Goal: Navigation & Orientation: Understand site structure

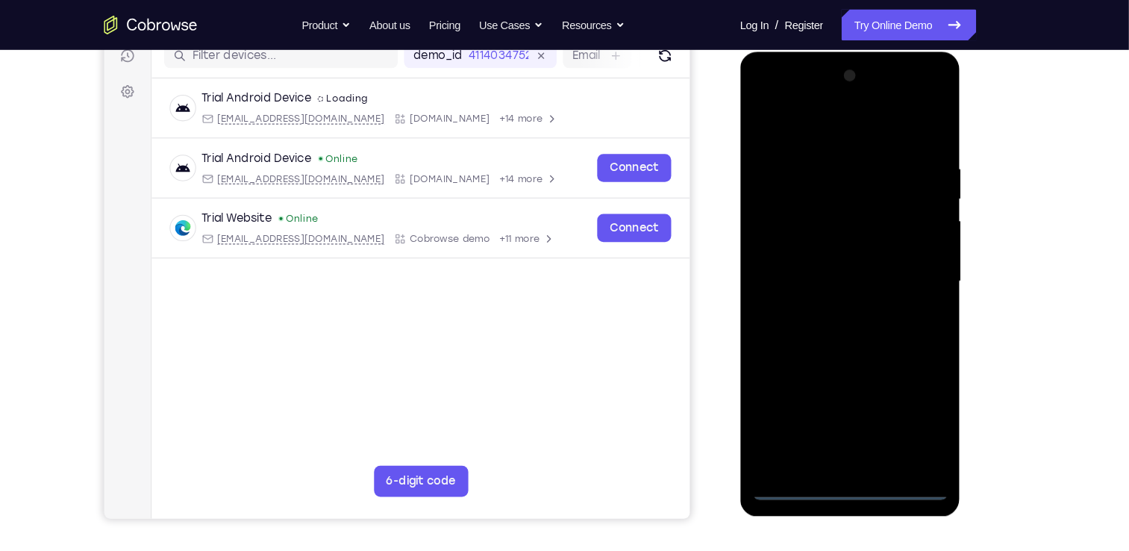
scroll to position [185, 0]
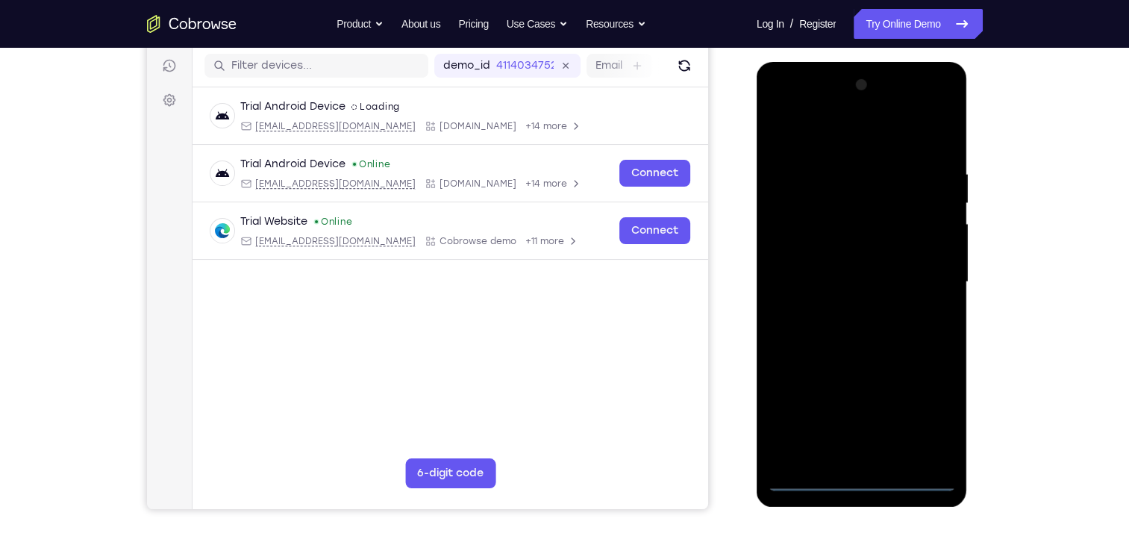
click at [860, 483] on div at bounding box center [862, 282] width 188 height 418
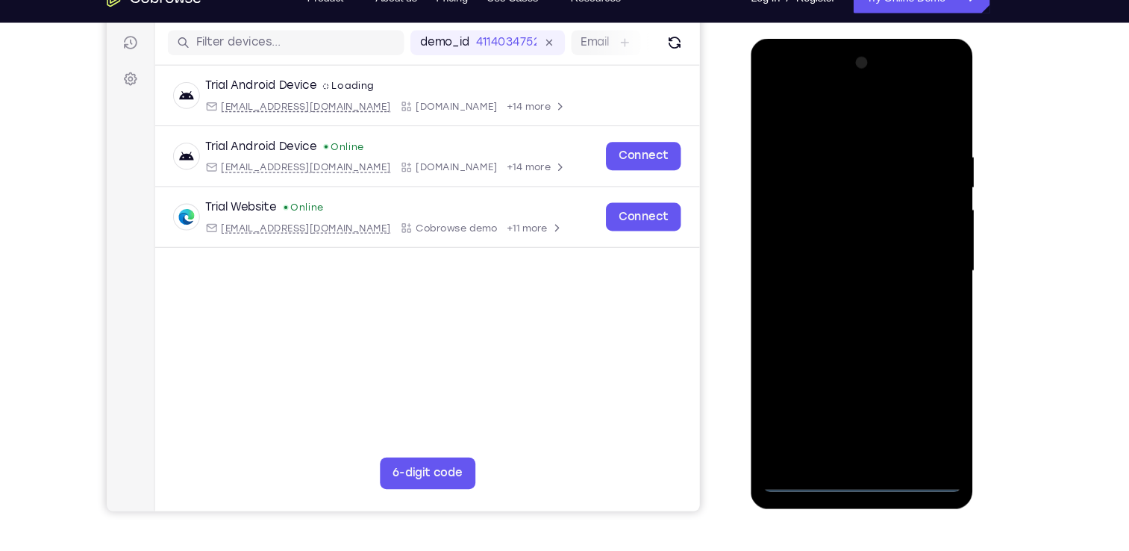
click at [914, 402] on div at bounding box center [856, 258] width 188 height 418
click at [835, 115] on div at bounding box center [856, 258] width 188 height 418
click at [921, 258] on div at bounding box center [856, 258] width 188 height 418
click at [844, 284] on div at bounding box center [856, 258] width 188 height 418
click at [833, 237] on div at bounding box center [856, 258] width 188 height 418
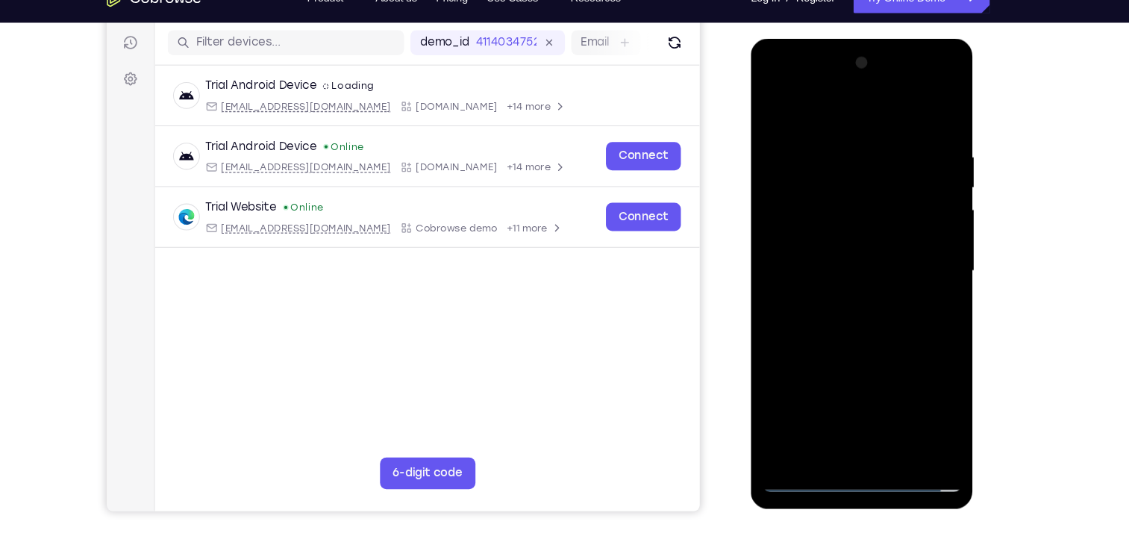
click at [841, 231] on div at bounding box center [856, 258] width 188 height 418
click at [844, 262] on div at bounding box center [856, 258] width 188 height 418
click at [831, 341] on div at bounding box center [856, 258] width 188 height 418
click at [839, 330] on div at bounding box center [856, 258] width 188 height 418
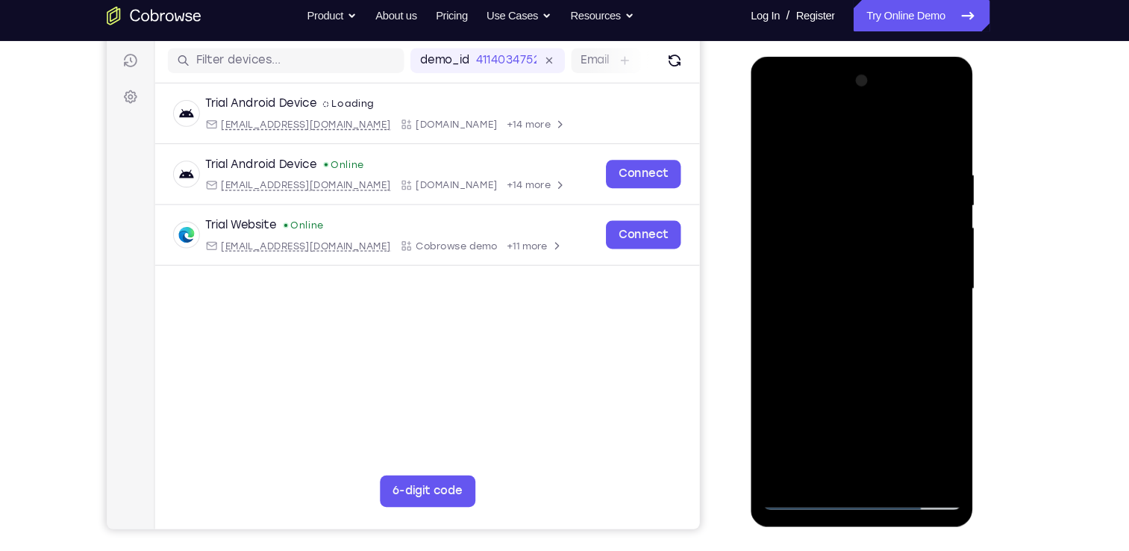
click at [831, 168] on div at bounding box center [856, 277] width 188 height 418
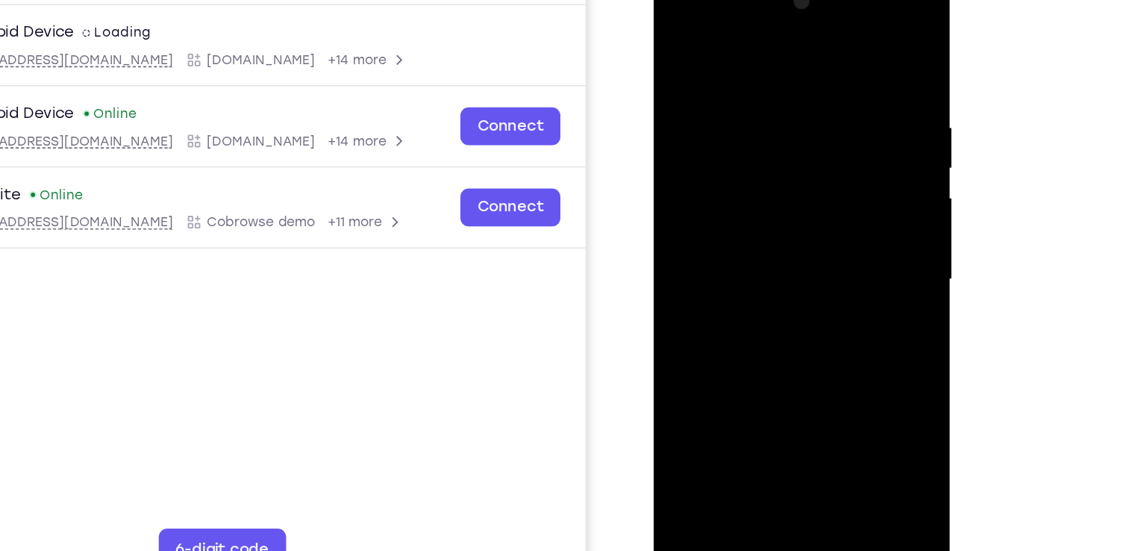
drag, startPoint x: 753, startPoint y: 51, endPoint x: 749, endPoint y: 23, distance: 28.6
click at [749, 23] on div at bounding box center [759, 190] width 188 height 418
click at [813, 153] on div at bounding box center [759, 190] width 188 height 418
click at [826, 157] on div at bounding box center [759, 190] width 188 height 418
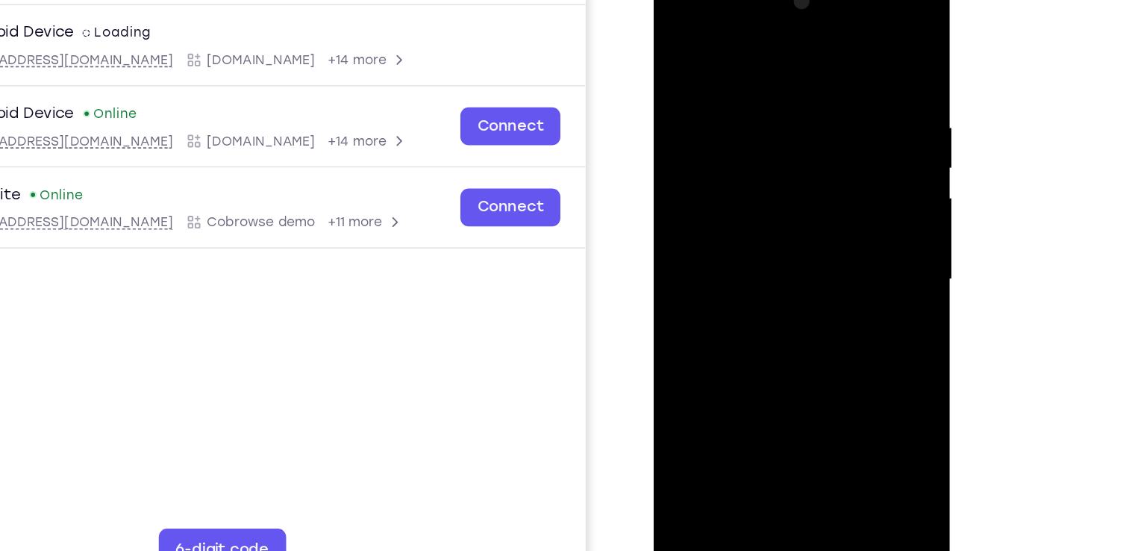
click at [826, 157] on div at bounding box center [759, 190] width 188 height 418
drag, startPoint x: 822, startPoint y: 134, endPoint x: 741, endPoint y: 150, distance: 82.8
click at [741, 150] on div at bounding box center [759, 190] width 188 height 418
click at [830, 47] on div at bounding box center [759, 190] width 188 height 418
click at [800, 369] on div at bounding box center [759, 190] width 188 height 418
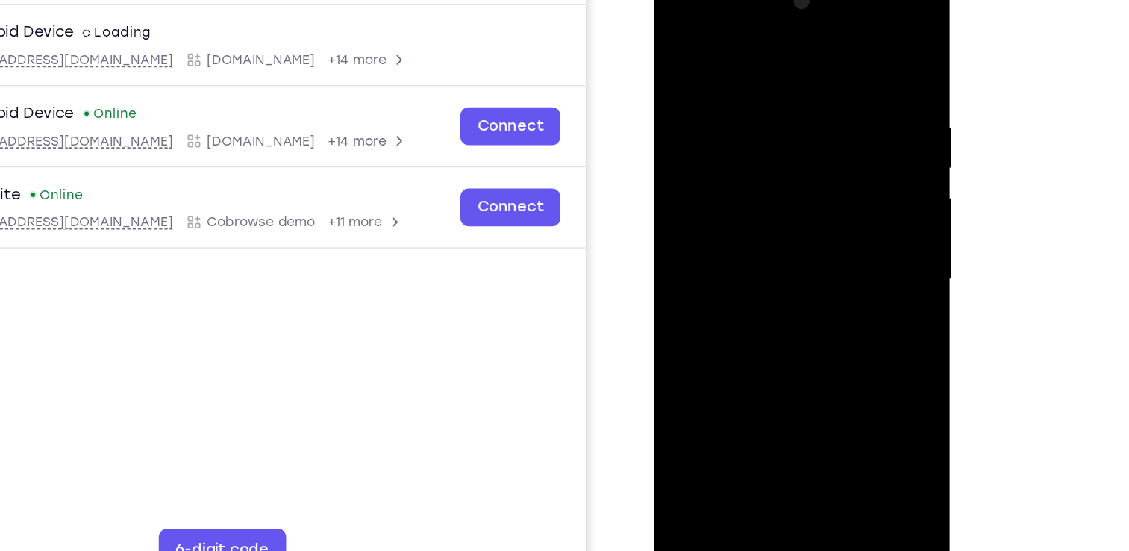
click at [774, 270] on div at bounding box center [759, 190] width 188 height 418
click at [695, 99] on div at bounding box center [759, 190] width 188 height 418
click at [749, 357] on div at bounding box center [759, 190] width 188 height 418
click at [688, 98] on div at bounding box center [759, 190] width 188 height 418
click at [755, 106] on div at bounding box center [759, 190] width 188 height 418
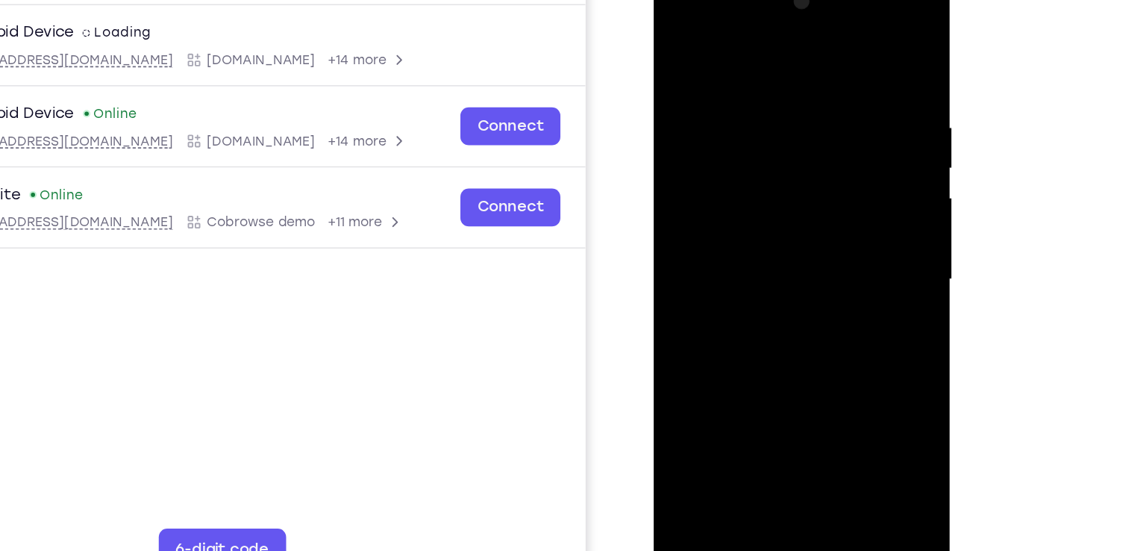
click at [716, 360] on div at bounding box center [759, 190] width 188 height 418
drag, startPoint x: 733, startPoint y: 326, endPoint x: 739, endPoint y: 269, distance: 57.7
click at [739, 269] on div at bounding box center [759, 190] width 188 height 418
drag, startPoint x: 745, startPoint y: 314, endPoint x: 754, endPoint y: 230, distance: 84.9
click at [754, 230] on div at bounding box center [759, 190] width 188 height 418
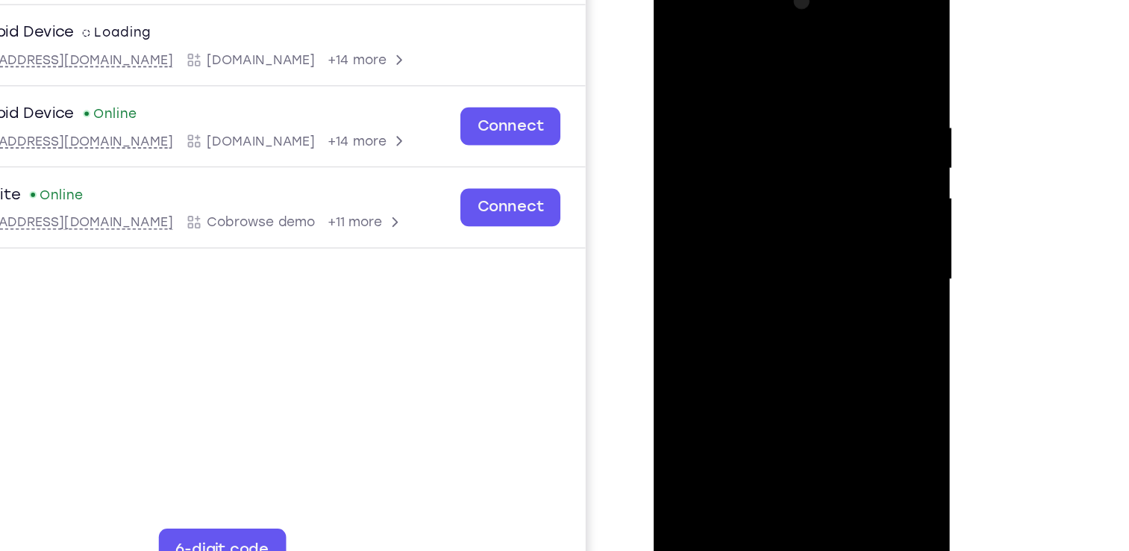
drag, startPoint x: 754, startPoint y: 323, endPoint x: 763, endPoint y: 276, distance: 47.9
click at [763, 276] on div at bounding box center [759, 190] width 188 height 418
click at [677, 295] on div at bounding box center [759, 190] width 188 height 418
click at [838, 46] on div at bounding box center [759, 190] width 188 height 418
click at [678, 47] on div at bounding box center [759, 190] width 188 height 418
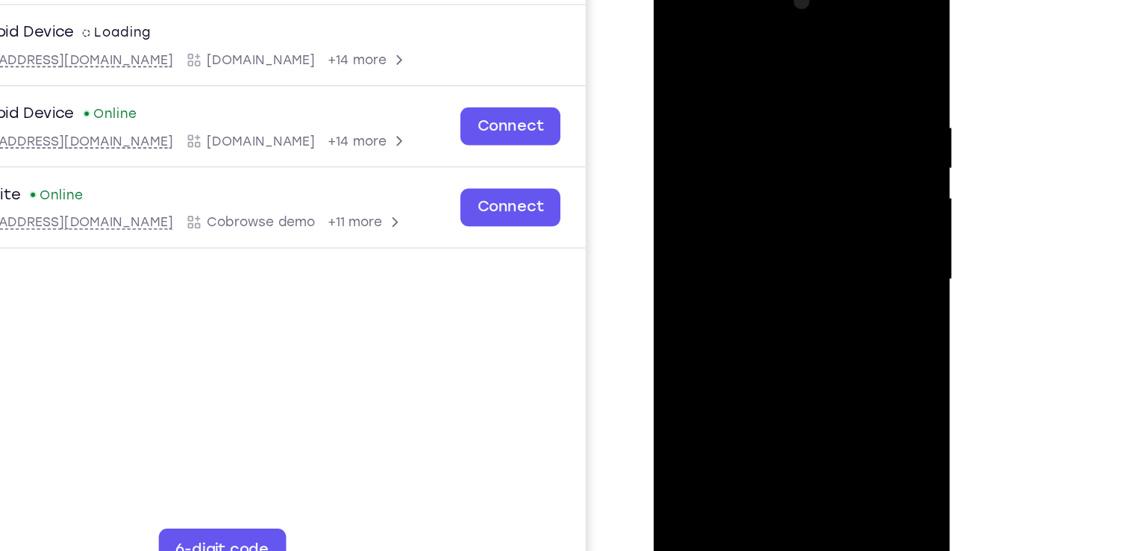
drag, startPoint x: 733, startPoint y: 282, endPoint x: 744, endPoint y: 185, distance: 97.6
click at [744, 185] on div at bounding box center [759, 190] width 188 height 418
click at [841, 166] on div at bounding box center [759, 190] width 188 height 418
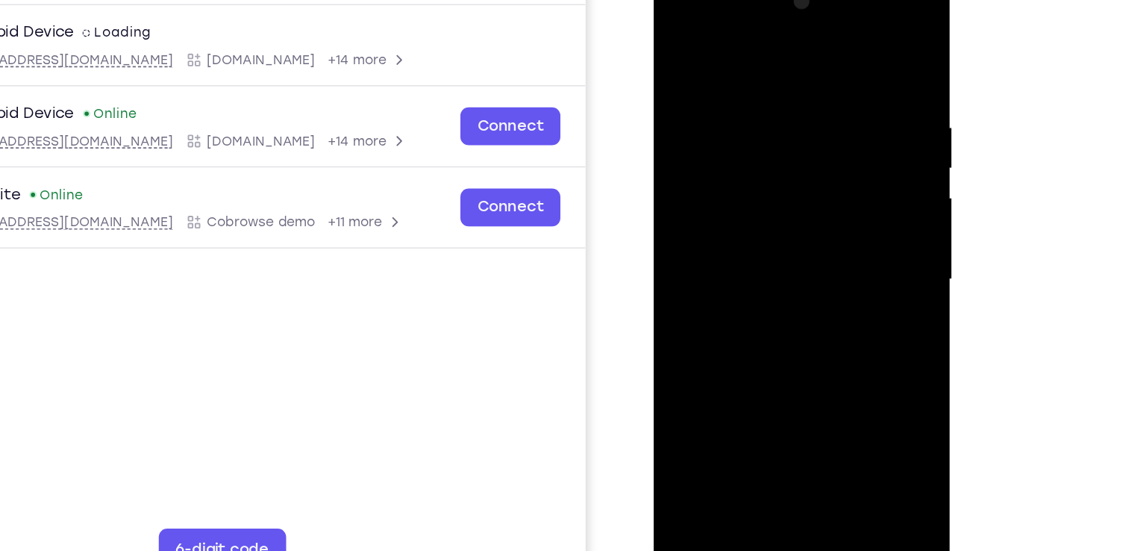
click at [841, 166] on div at bounding box center [759, 190] width 188 height 418
drag, startPoint x: 761, startPoint y: 319, endPoint x: 789, endPoint y: 130, distance: 191.6
click at [789, 130] on div at bounding box center [759, 190] width 188 height 418
drag, startPoint x: 751, startPoint y: 313, endPoint x: 824, endPoint y: -16, distance: 337.2
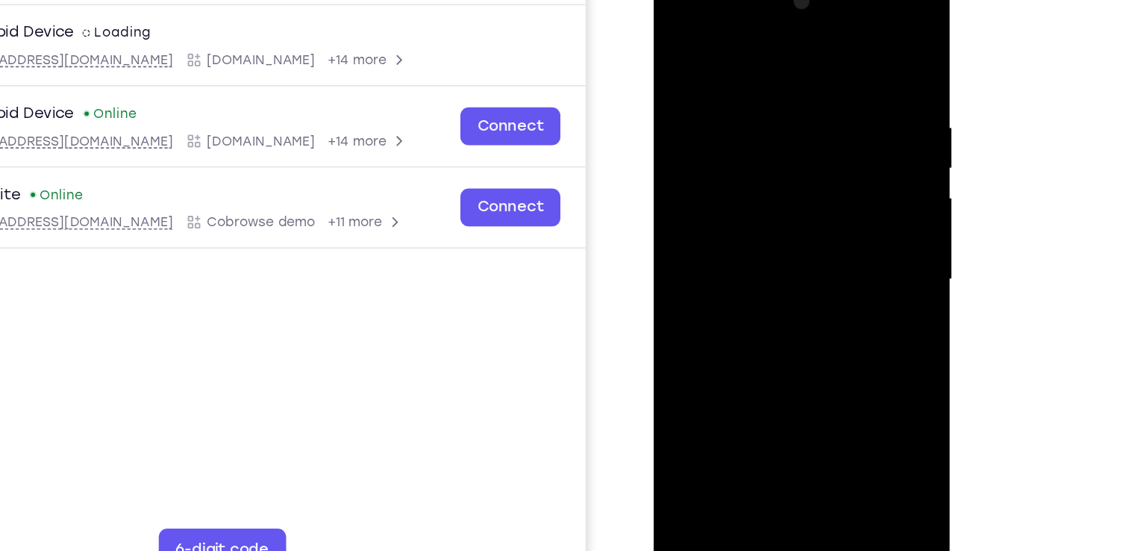
click at [824, 0] on div at bounding box center [759, 190] width 188 height 418
drag, startPoint x: 776, startPoint y: 268, endPoint x: 796, endPoint y: 145, distance: 124.0
click at [796, 145] on div at bounding box center [759, 190] width 188 height 418
drag, startPoint x: 797, startPoint y: 265, endPoint x: 843, endPoint y: 108, distance: 163.4
click at [843, 108] on div at bounding box center [759, 190] width 188 height 418
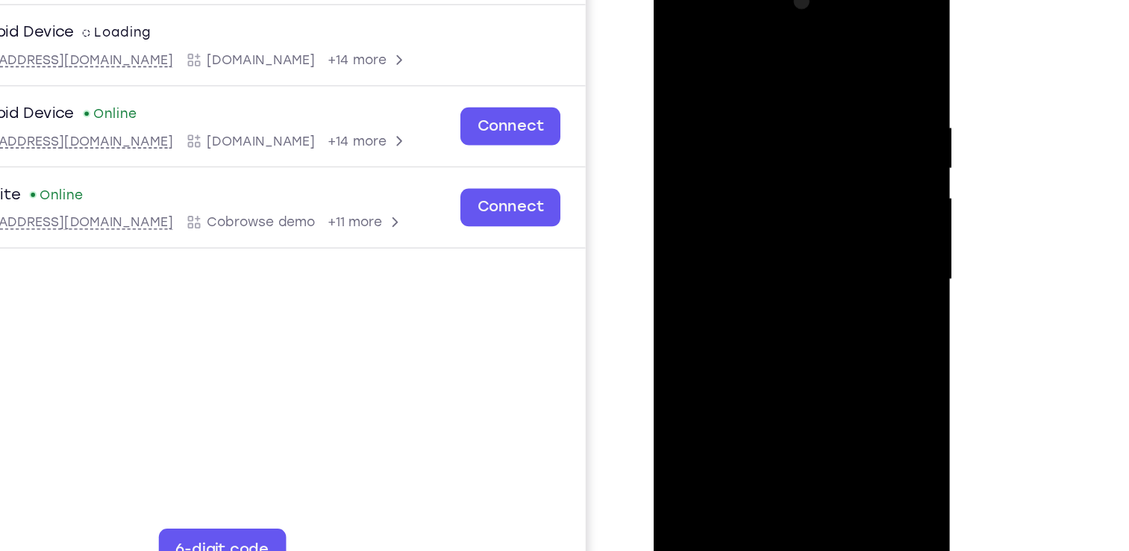
drag, startPoint x: 780, startPoint y: 289, endPoint x: 813, endPoint y: 100, distance: 192.2
click at [813, 100] on div at bounding box center [759, 190] width 188 height 418
click at [839, 37] on div at bounding box center [759, 190] width 188 height 418
click at [688, 366] on div at bounding box center [759, 190] width 188 height 418
drag, startPoint x: 772, startPoint y: 128, endPoint x: 807, endPoint y: 322, distance: 197.1
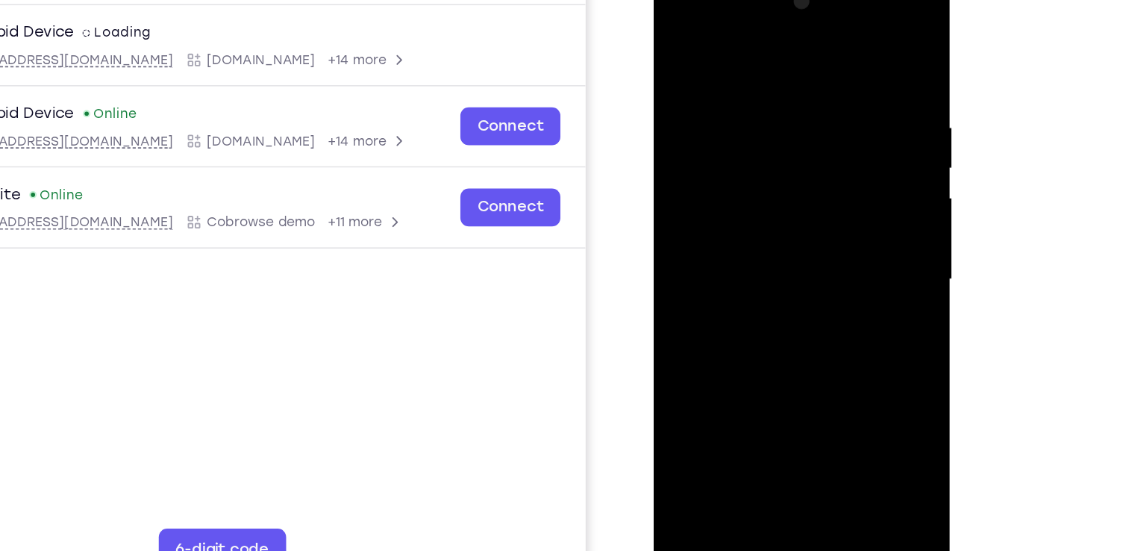
click at [807, 322] on div at bounding box center [759, 190] width 188 height 418
click at [779, 81] on div at bounding box center [759, 190] width 188 height 418
click at [804, 64] on div at bounding box center [759, 190] width 188 height 418
click at [823, 102] on div at bounding box center [759, 190] width 188 height 418
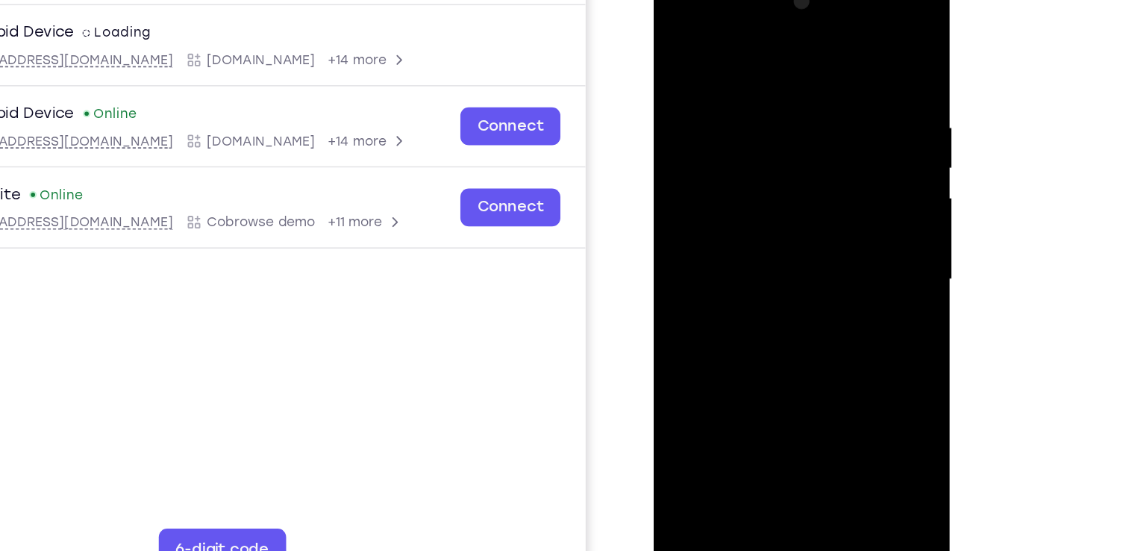
click at [823, 102] on div at bounding box center [759, 190] width 188 height 418
drag, startPoint x: 823, startPoint y: 102, endPoint x: 731, endPoint y: 133, distance: 96.7
click at [731, 133] on div at bounding box center [759, 190] width 188 height 418
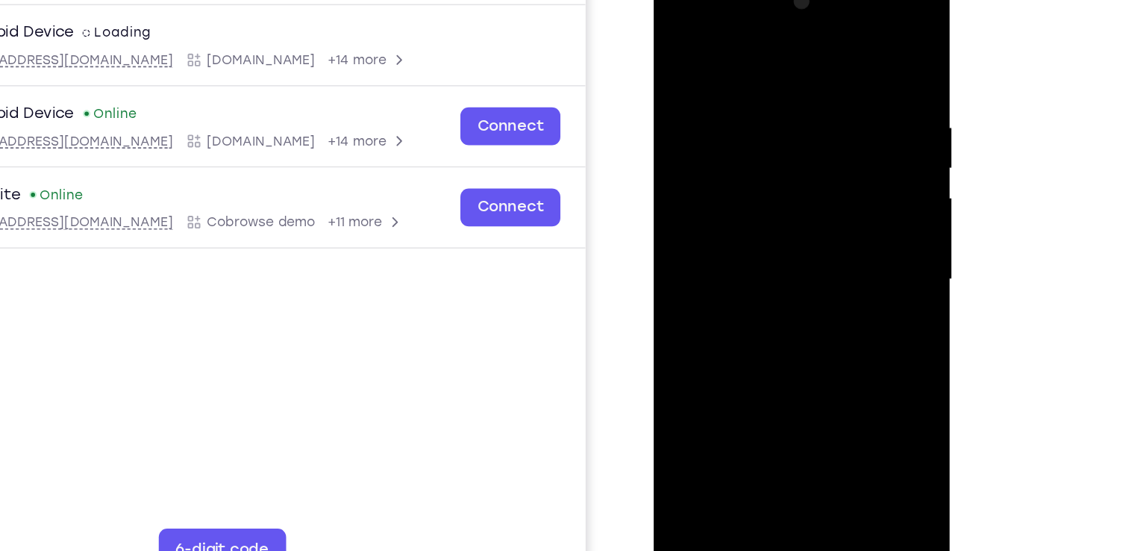
drag, startPoint x: 813, startPoint y: 125, endPoint x: 693, endPoint y: 156, distance: 124.1
click at [693, 156] on div at bounding box center [759, 190] width 188 height 418
click at [810, 134] on div at bounding box center [759, 190] width 188 height 418
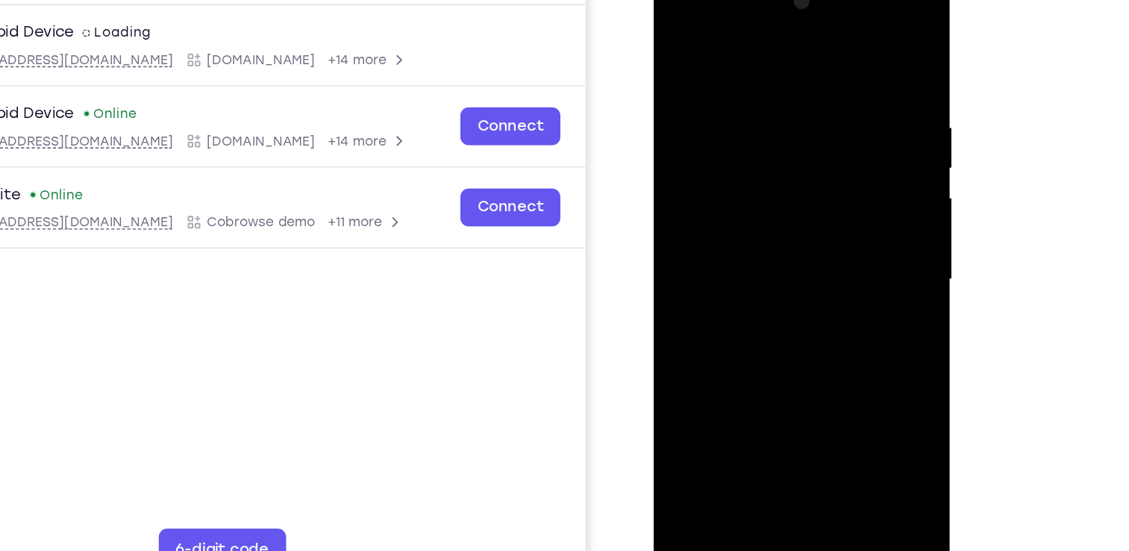
click at [810, 134] on div at bounding box center [759, 190] width 188 height 418
click at [829, 55] on div at bounding box center [759, 190] width 188 height 418
click at [794, 363] on div at bounding box center [759, 190] width 188 height 418
